Goal: Task Accomplishment & Management: Manage account settings

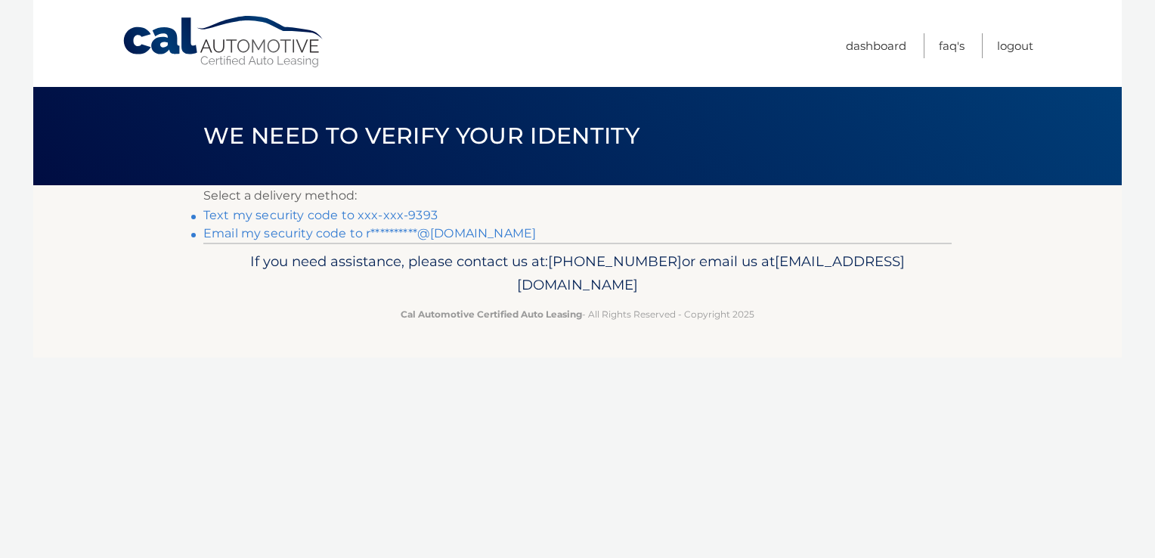
click at [367, 219] on link "Text my security code to xxx-xxx-9393" at bounding box center [320, 215] width 234 height 14
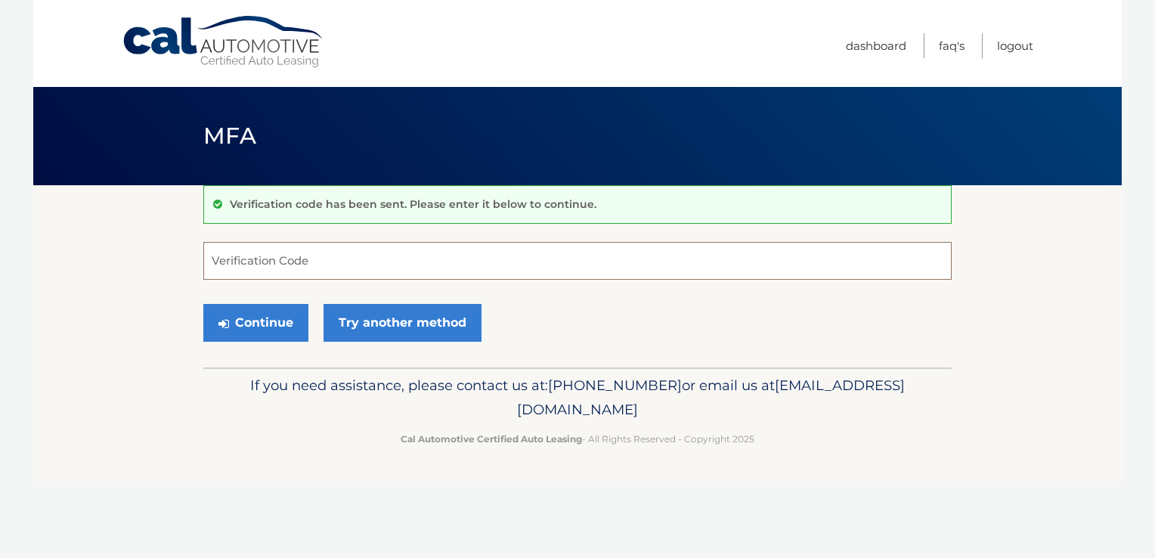
click at [310, 259] on input "Verification Code" at bounding box center [577, 261] width 748 height 38
type input "954136"
click at [272, 319] on button "Continue" at bounding box center [255, 323] width 105 height 38
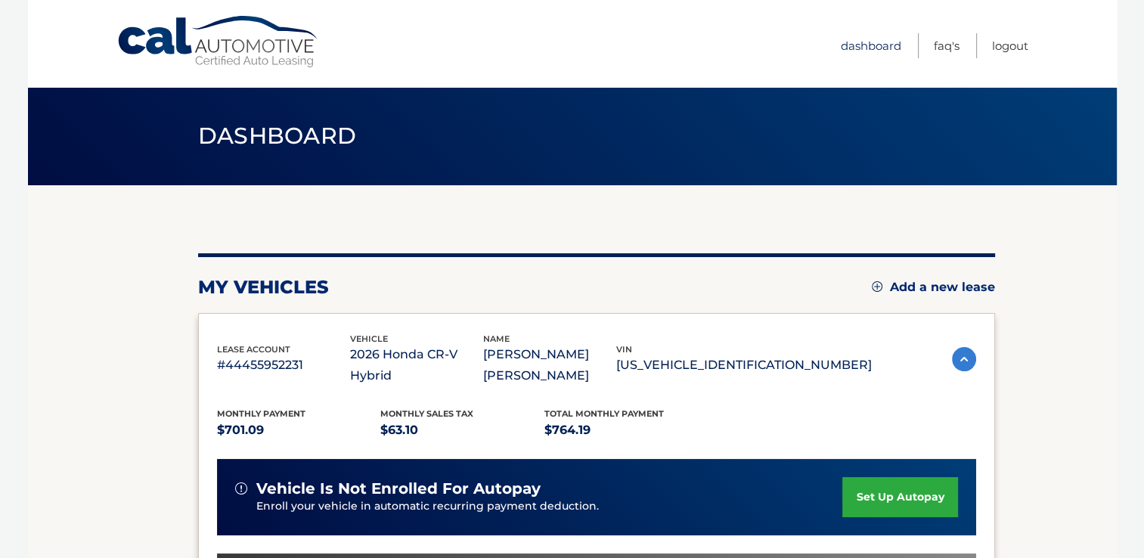
click at [868, 38] on link "Dashboard" at bounding box center [871, 45] width 60 height 25
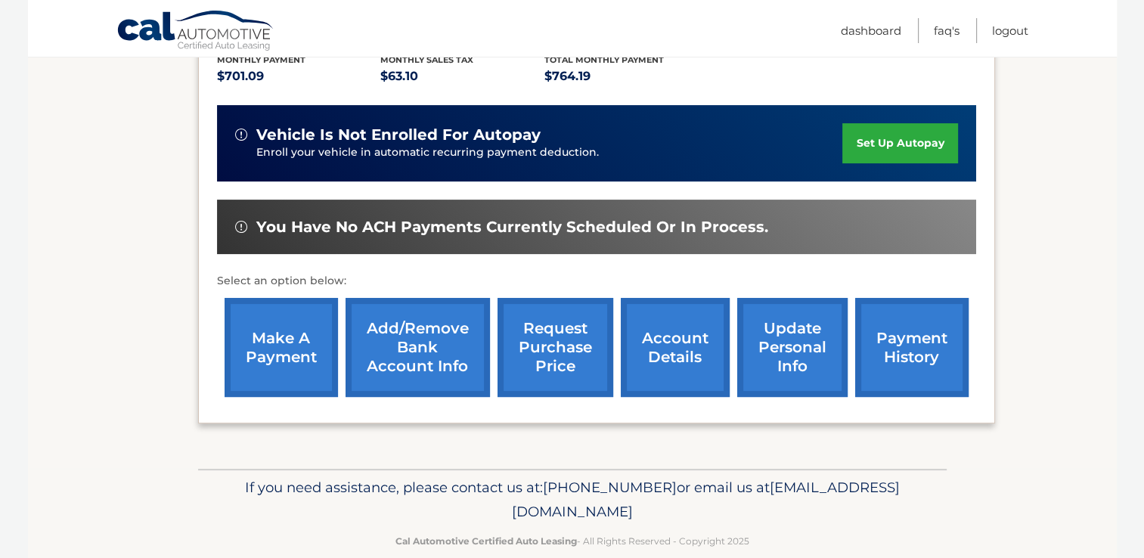
scroll to position [365, 0]
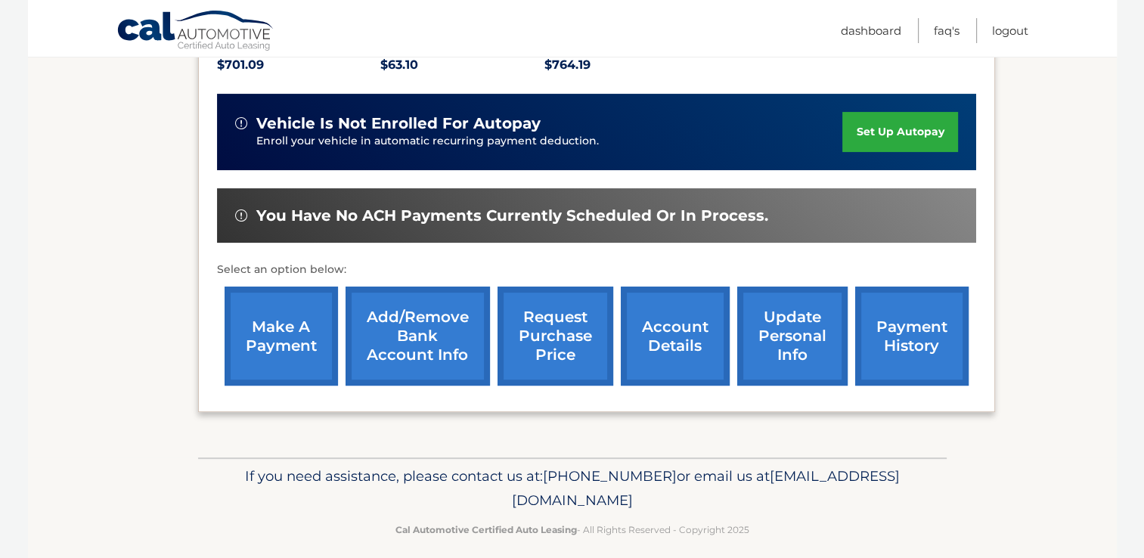
click at [684, 354] on link "account details" at bounding box center [675, 335] width 109 height 99
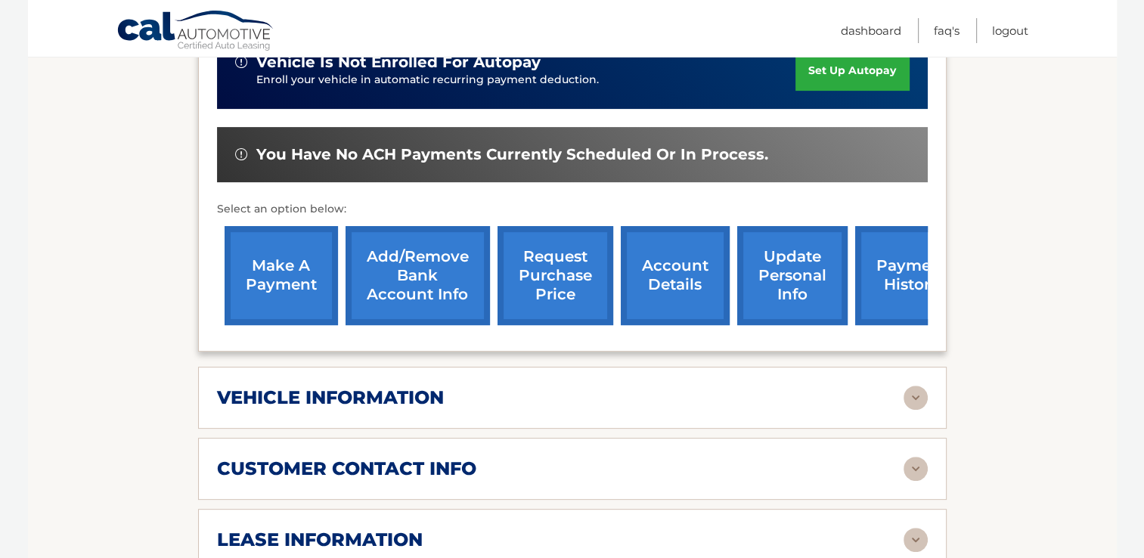
scroll to position [447, 0]
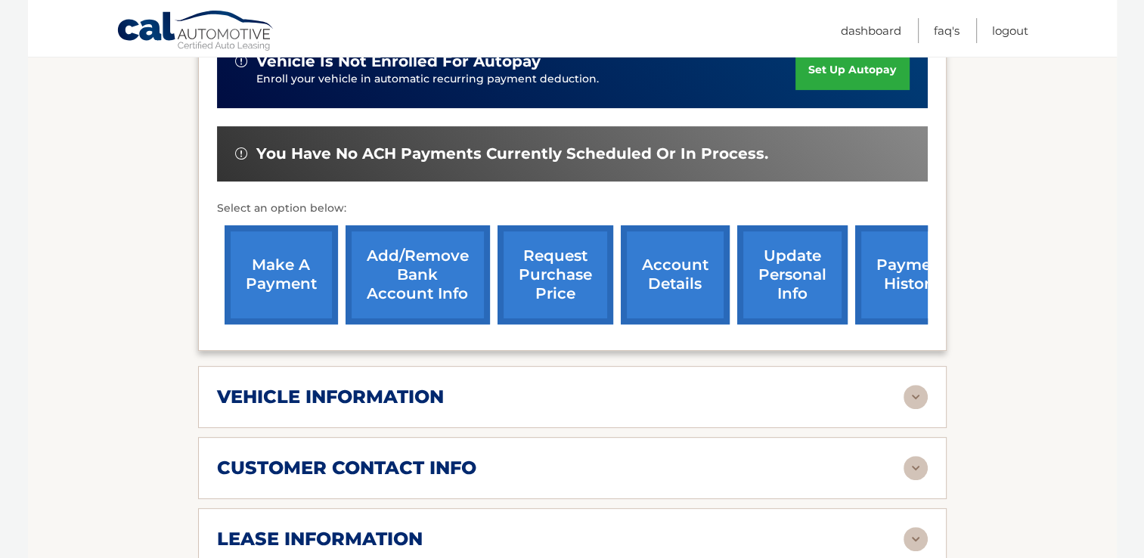
click at [781, 299] on link "update personal info" at bounding box center [792, 274] width 110 height 99
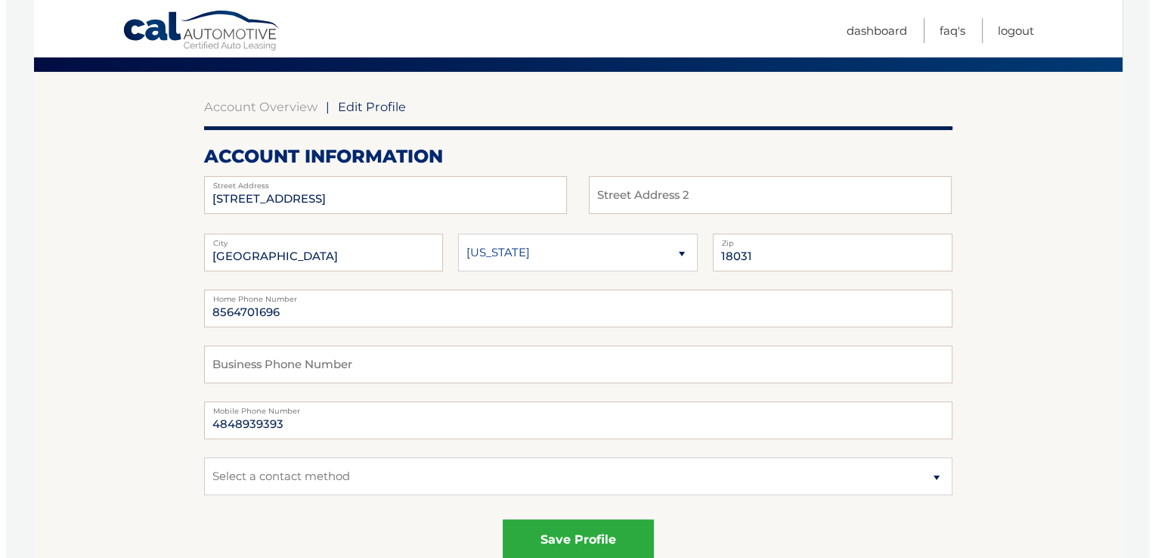
scroll to position [114, 0]
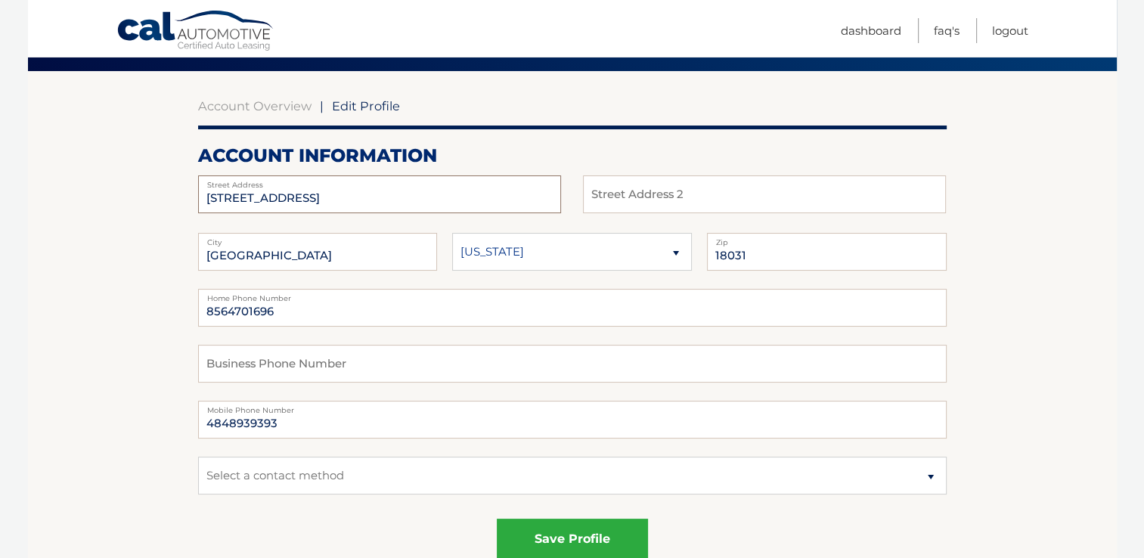
drag, startPoint x: 342, startPoint y: 192, endPoint x: 140, endPoint y: 200, distance: 202.0
type input "2895 Easton Avenue"
type input "307"
click at [750, 258] on input "18031" at bounding box center [827, 252] width 240 height 38
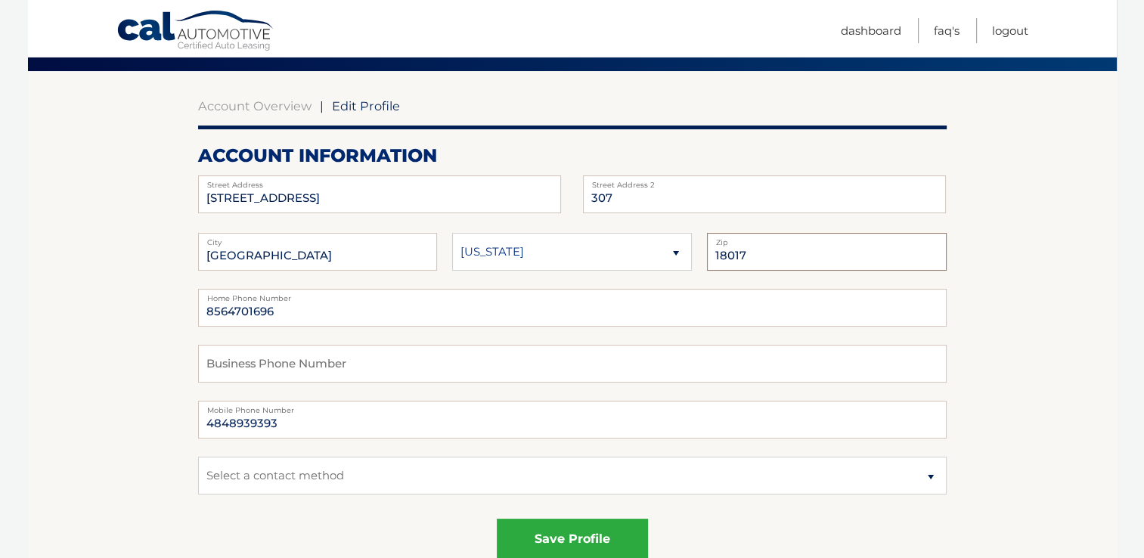
type input "18017"
drag, startPoint x: 304, startPoint y: 258, endPoint x: 216, endPoint y: 260, distance: 87.7
click at [216, 260] on input "BREINGSVILLE" at bounding box center [318, 252] width 240 height 38
type input "[GEOGRAPHIC_DATA]"
drag, startPoint x: 287, startPoint y: 315, endPoint x: 112, endPoint y: 331, distance: 176.1
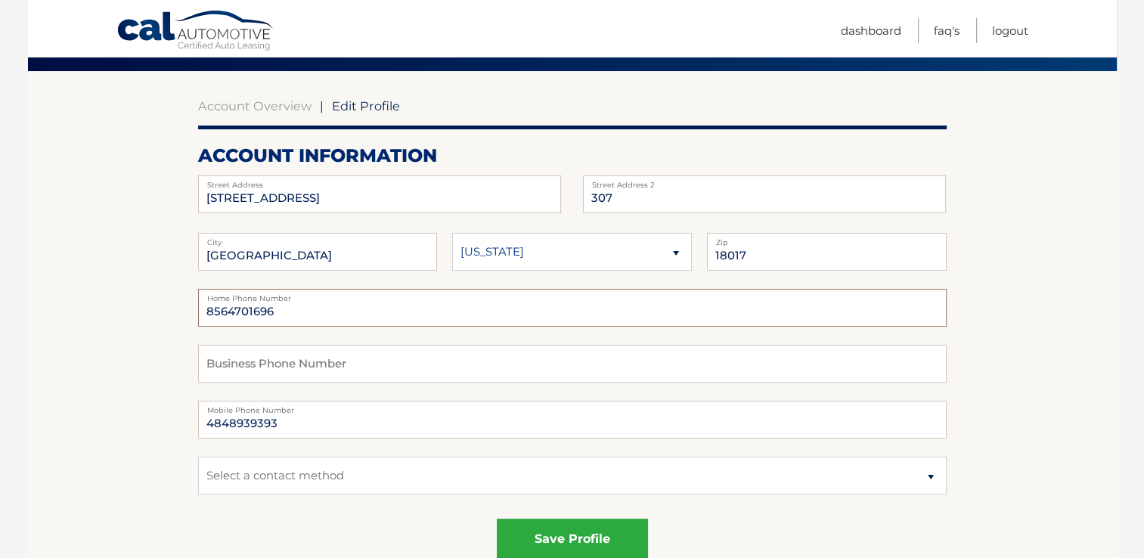
type input "4848939393"
click at [324, 472] on select "Select a contact method Mobile Home" at bounding box center [572, 476] width 748 height 38
select select "1"
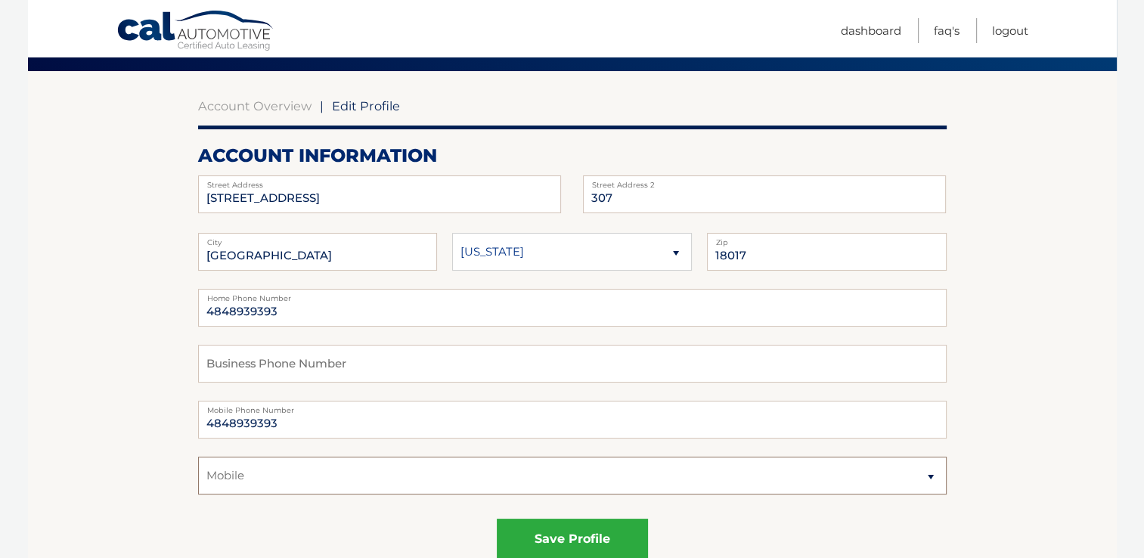
click at [198, 457] on select "Select a contact method Mobile Home" at bounding box center [572, 476] width 748 height 38
click at [540, 542] on button "save profile" at bounding box center [572, 540] width 151 height 42
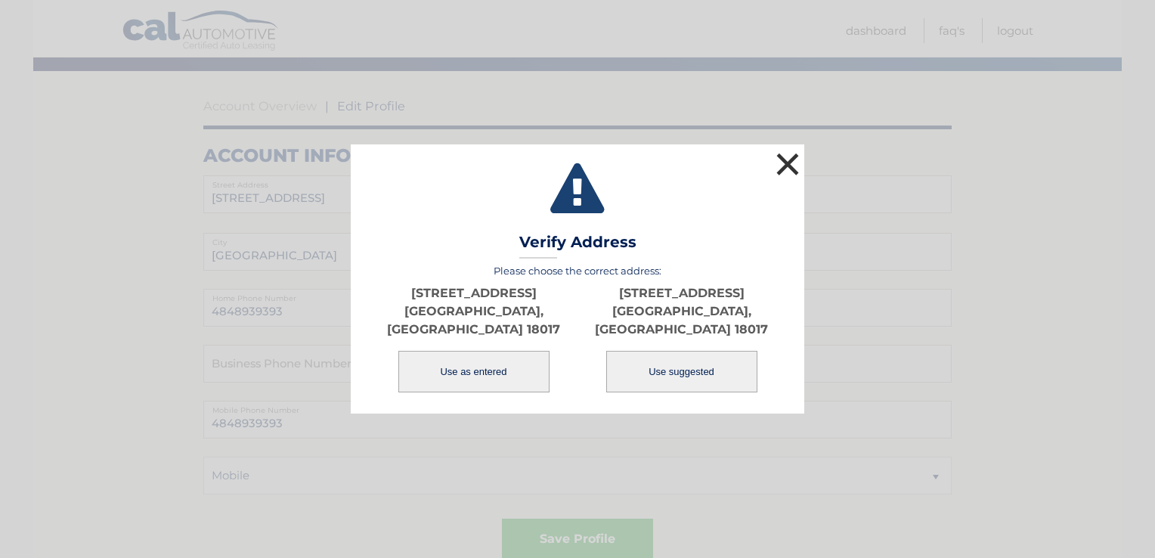
click at [785, 171] on button "×" at bounding box center [787, 164] width 30 height 30
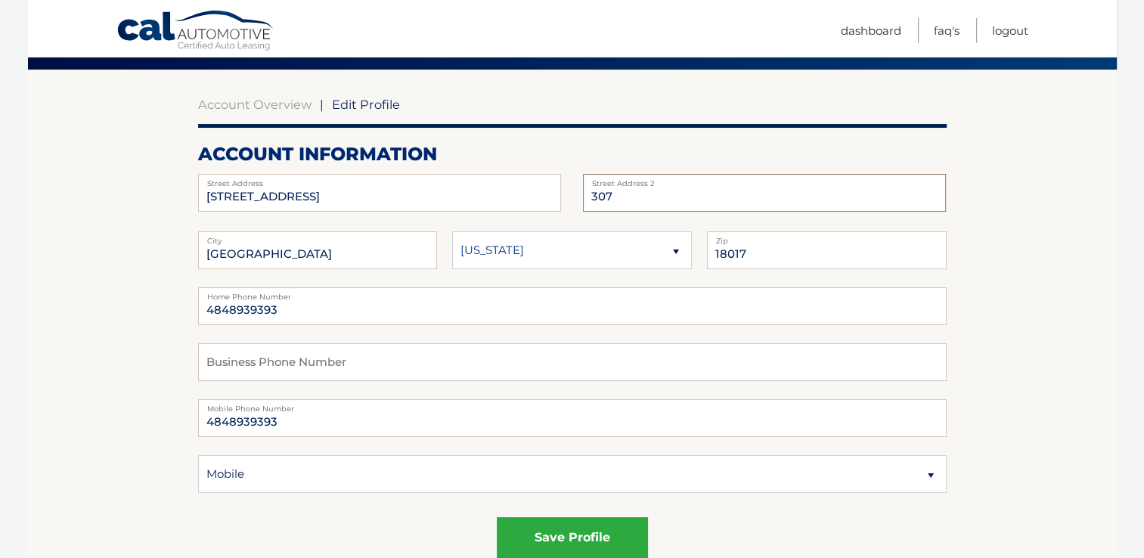
click at [623, 196] on input "307" at bounding box center [764, 193] width 363 height 38
click at [590, 194] on input "307" at bounding box center [764, 193] width 363 height 38
type input "apt # 307"
click at [581, 541] on button "save profile" at bounding box center [572, 538] width 151 height 42
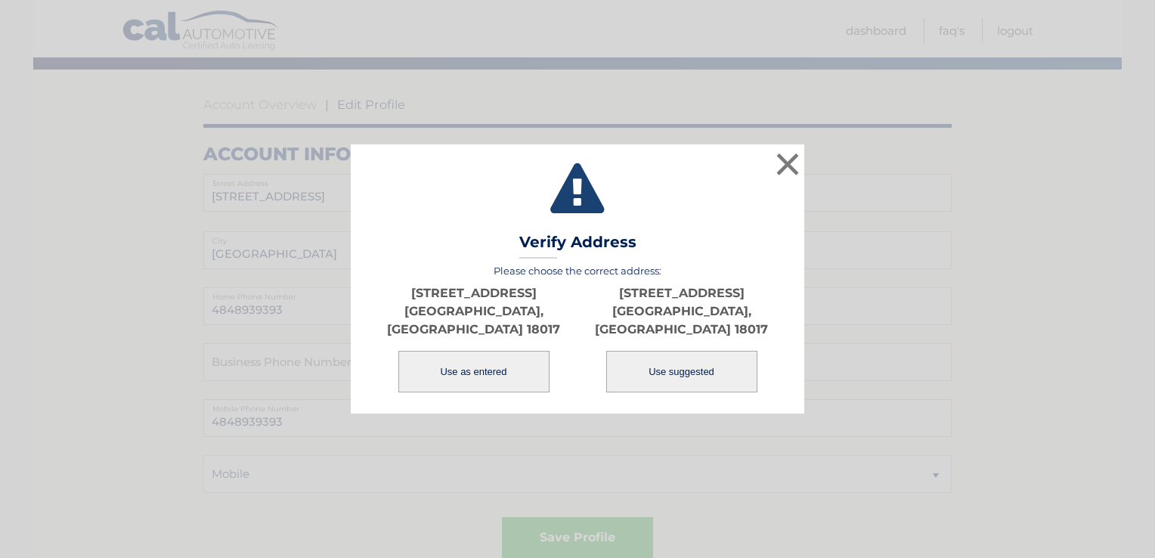
click at [484, 361] on button "Use as entered" at bounding box center [473, 372] width 151 height 42
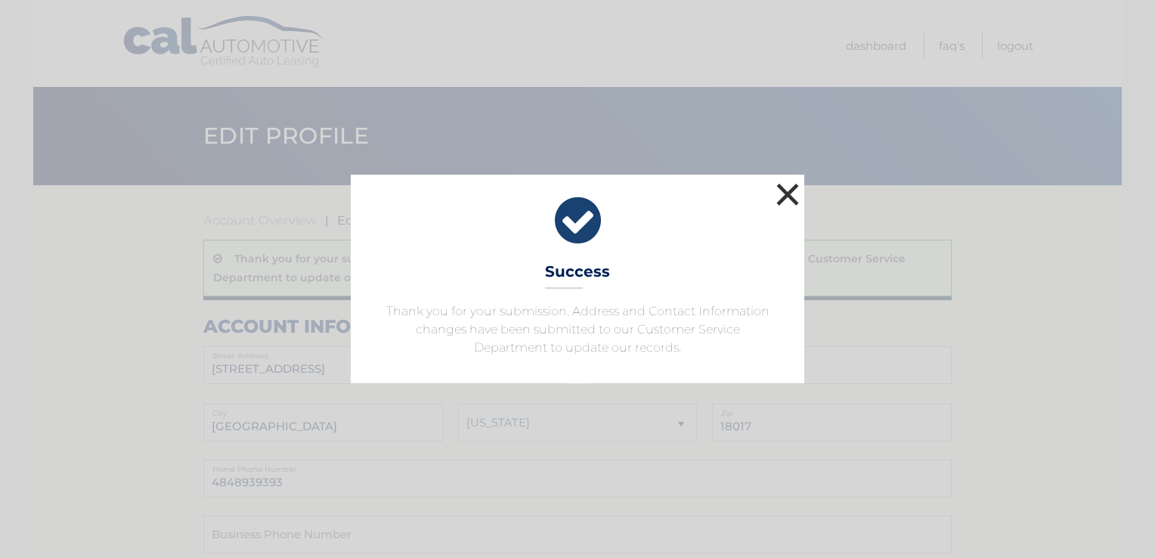
click at [782, 194] on button "×" at bounding box center [787, 194] width 30 height 30
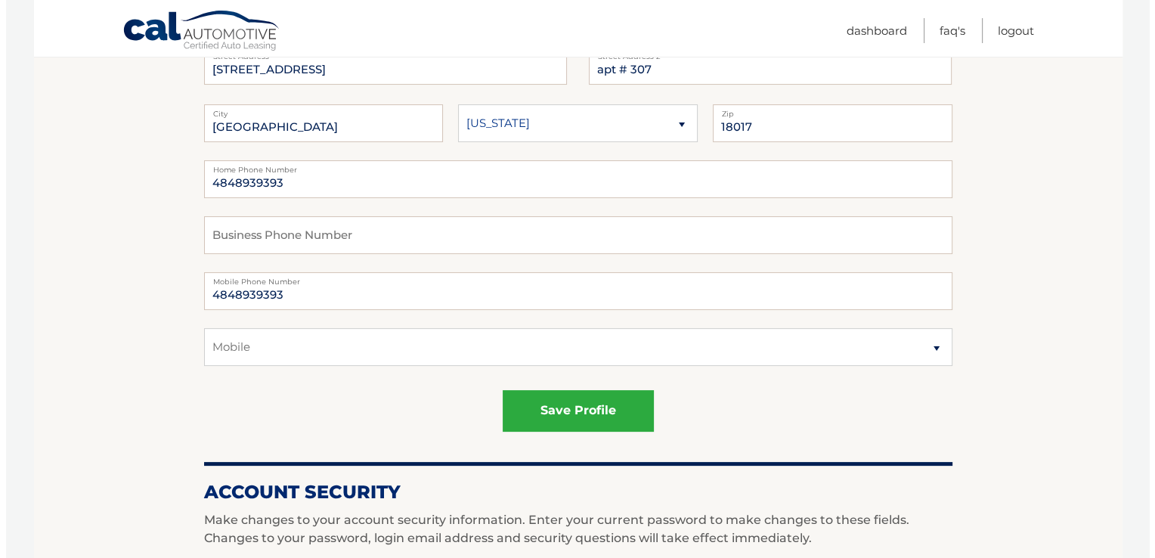
scroll to position [301, 0]
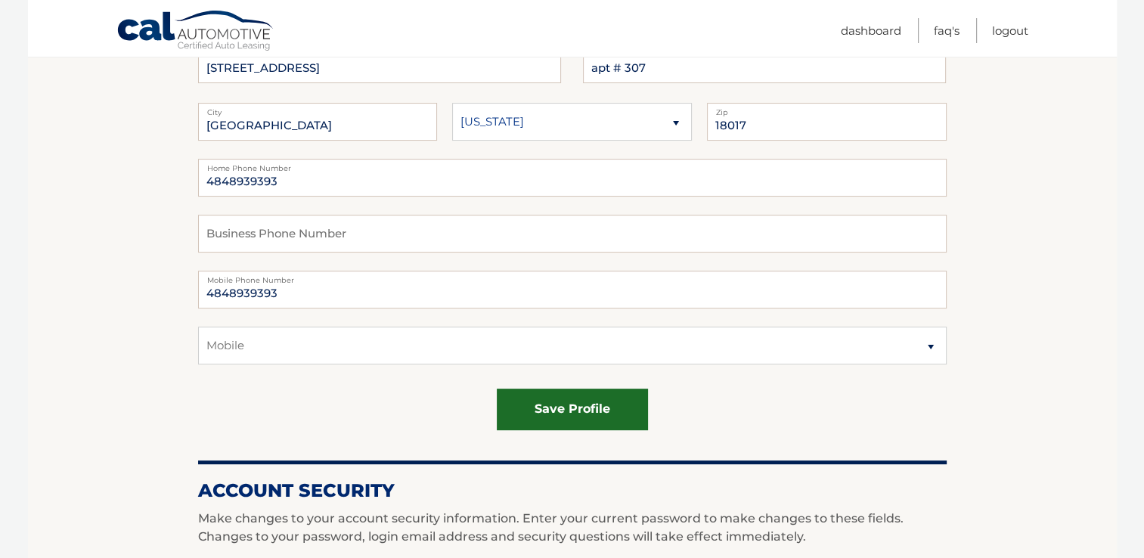
click at [584, 405] on button "save profile" at bounding box center [572, 410] width 151 height 42
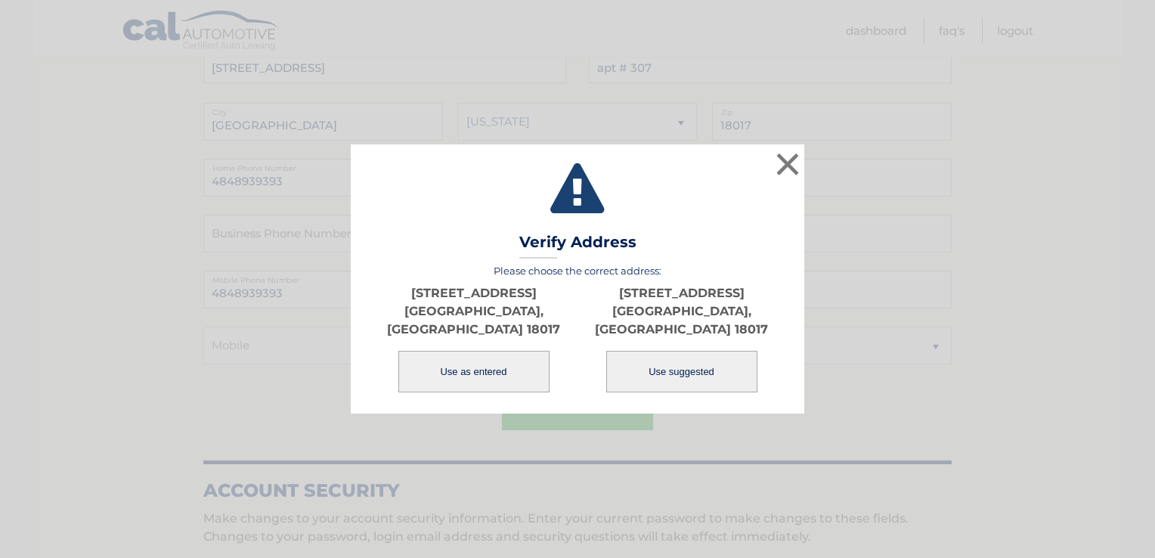
click at [462, 351] on button "Use as entered" at bounding box center [473, 372] width 151 height 42
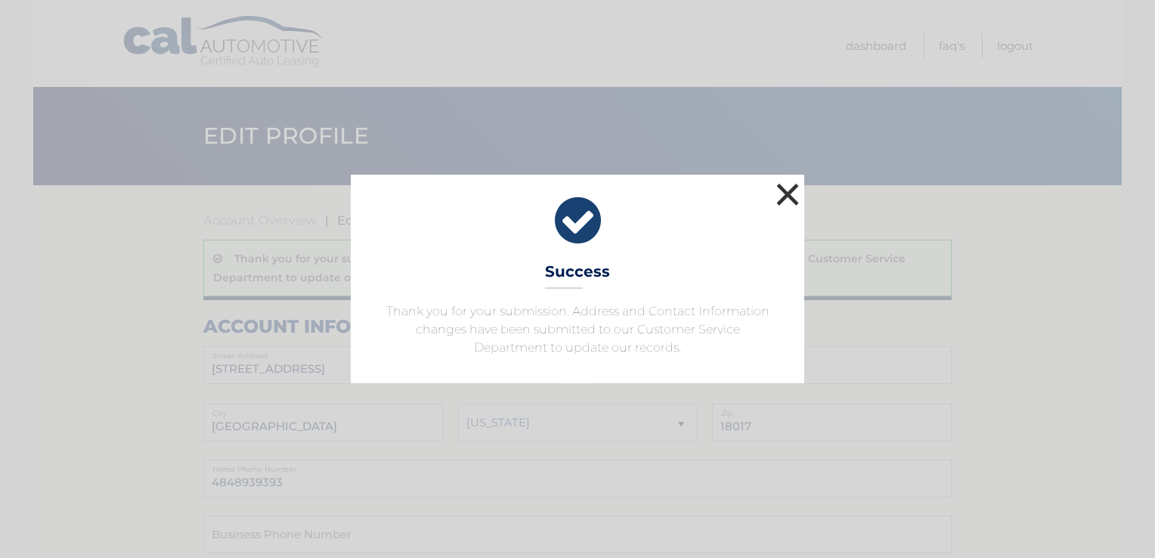
click at [794, 190] on button "×" at bounding box center [787, 194] width 30 height 30
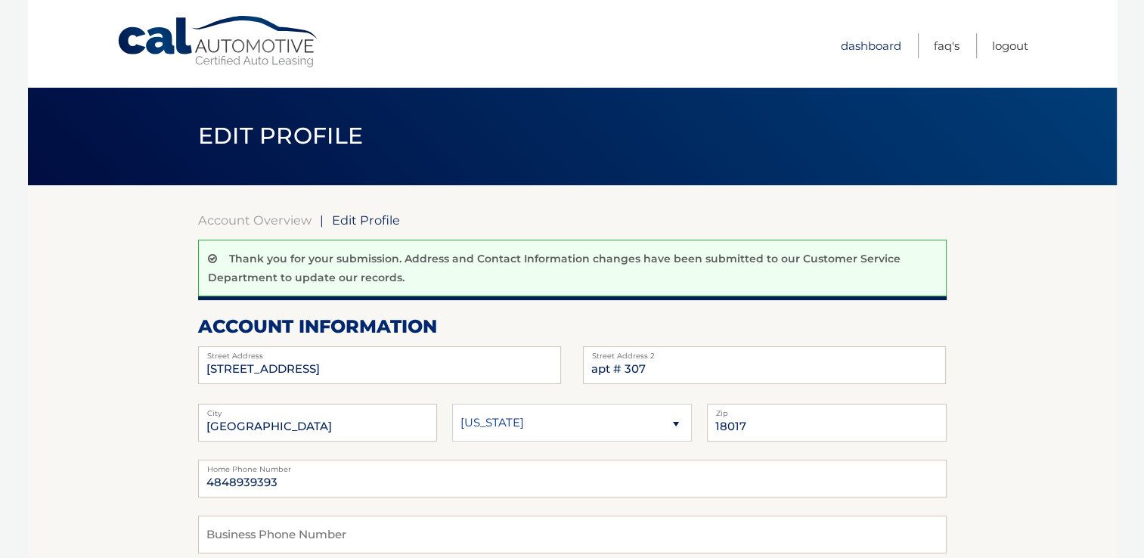
click at [860, 42] on link "Dashboard" at bounding box center [871, 45] width 60 height 25
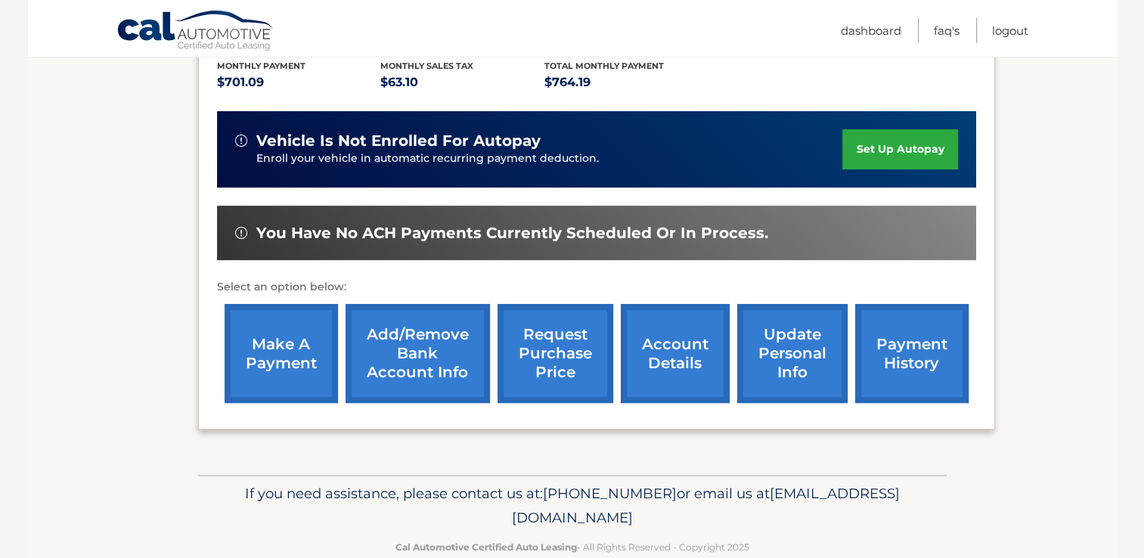
scroll to position [351, 0]
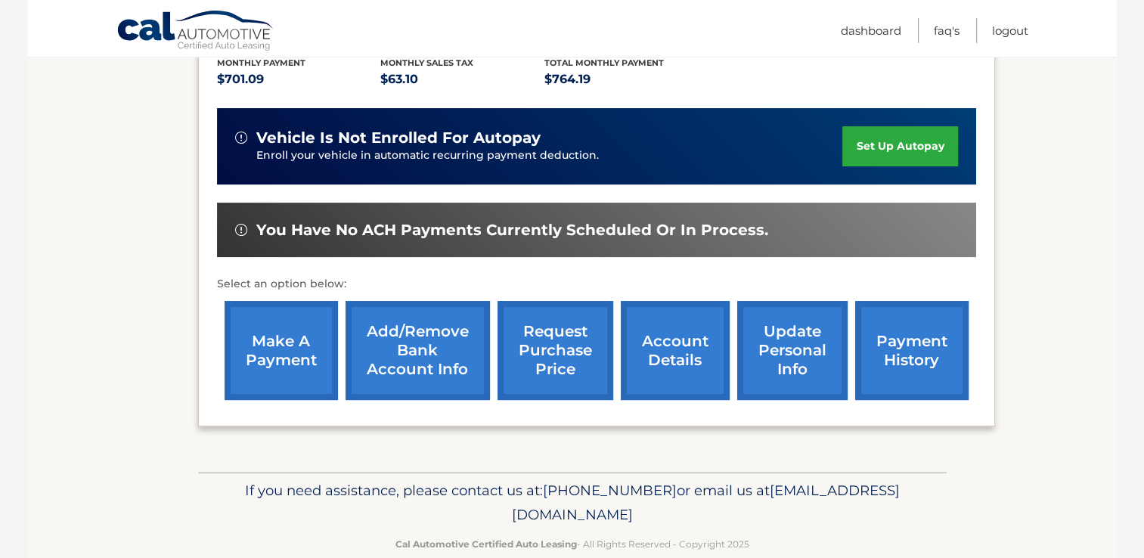
click at [793, 364] on link "update personal info" at bounding box center [792, 350] width 110 height 99
